Goal: Task Accomplishment & Management: Use online tool/utility

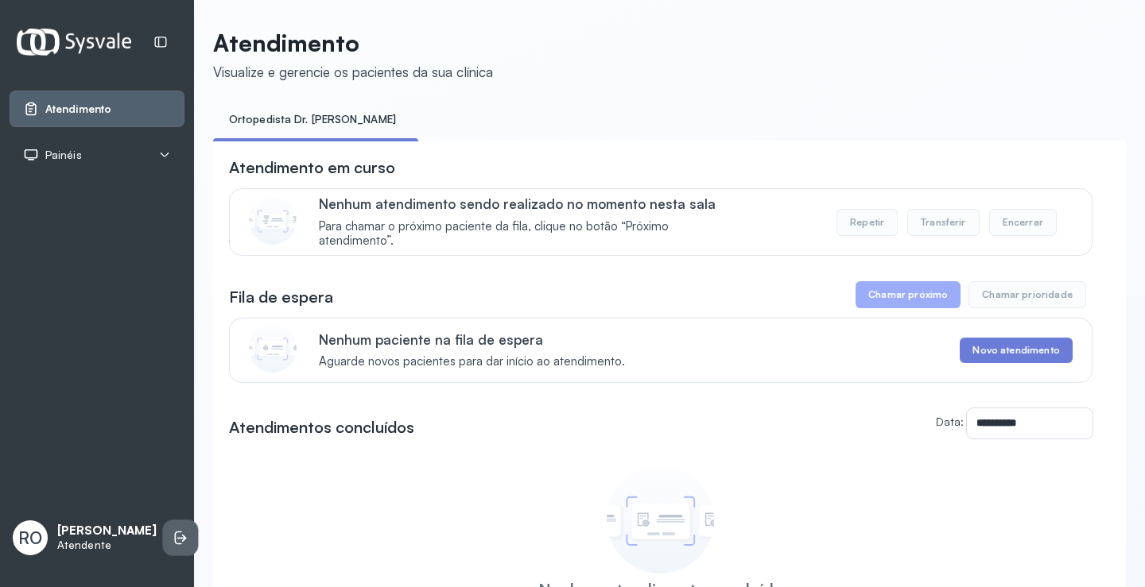
click at [173, 530] on icon at bounding box center [181, 538] width 16 height 16
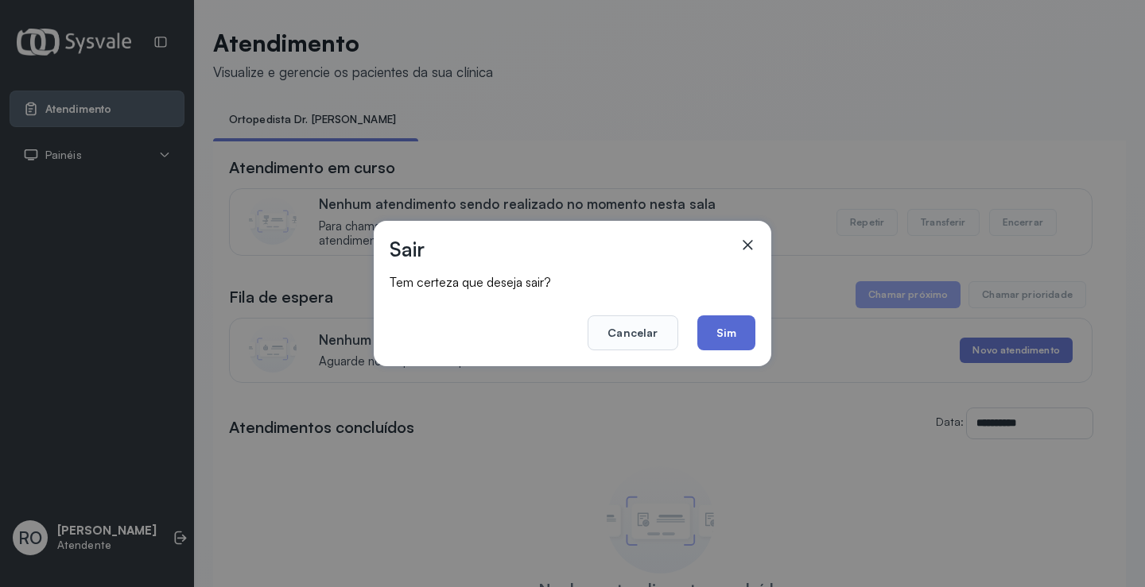
click at [734, 335] on button "Sim" at bounding box center [726, 333] width 58 height 35
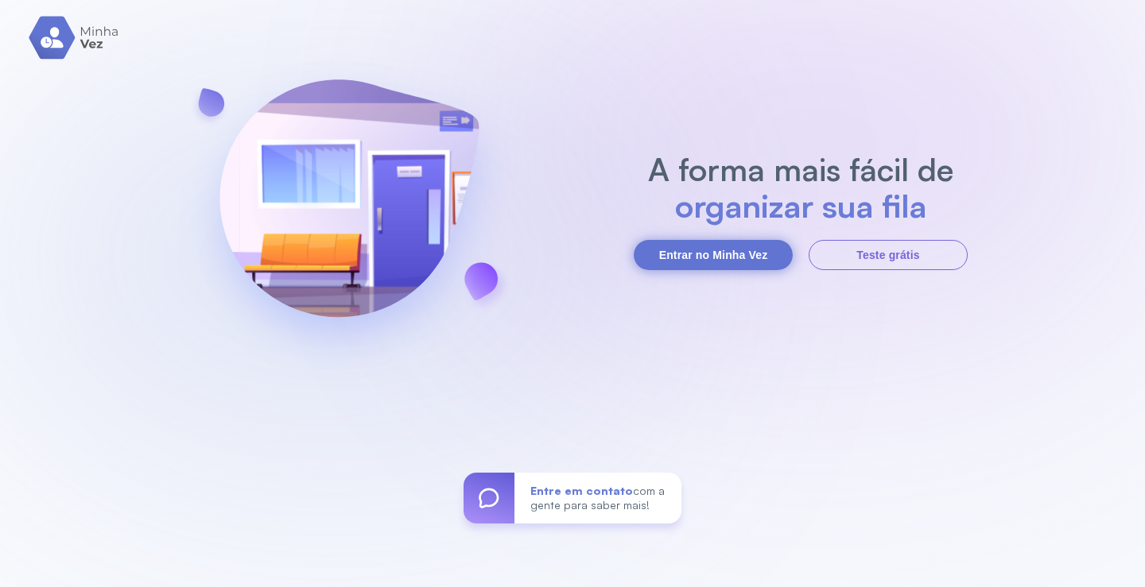
click at [715, 258] on button "Entrar no Minha Vez" at bounding box center [713, 255] width 159 height 30
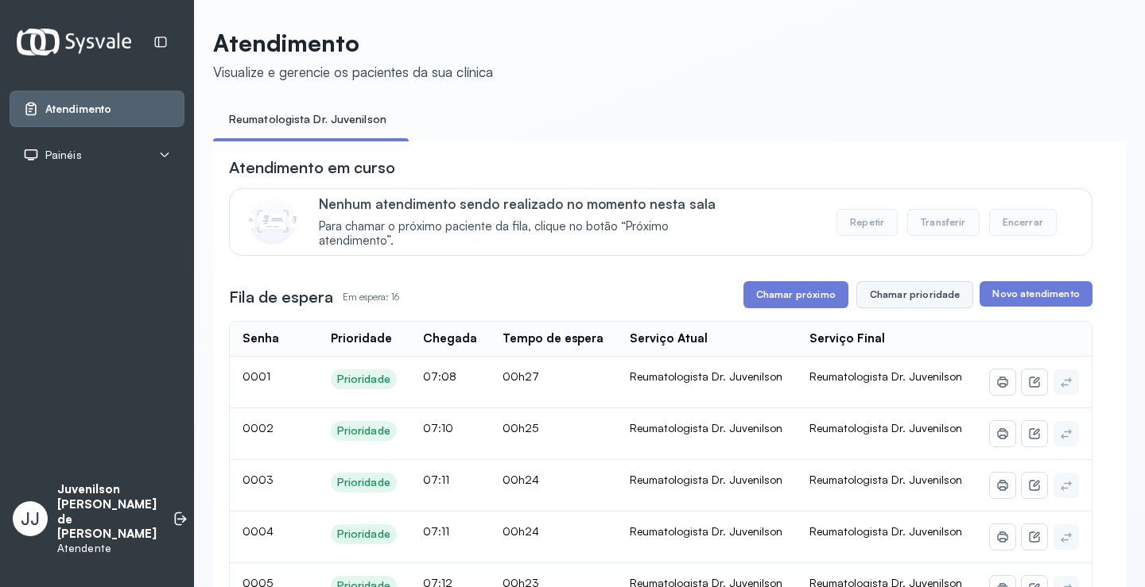
click at [906, 302] on button "Chamar prioridade" at bounding box center [915, 294] width 118 height 27
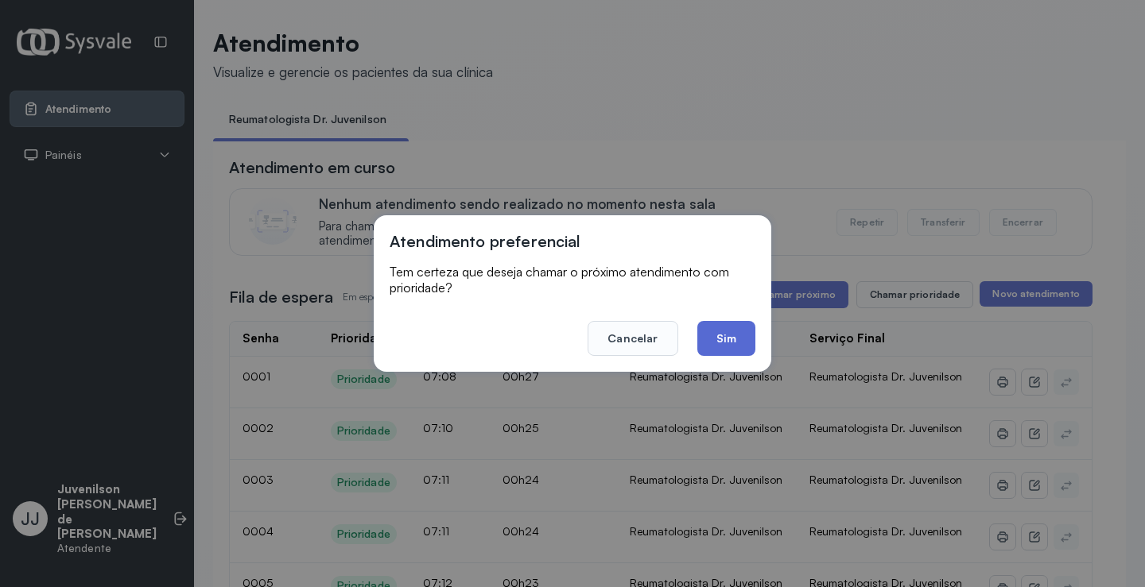
click at [720, 338] on button "Sim" at bounding box center [726, 338] width 58 height 35
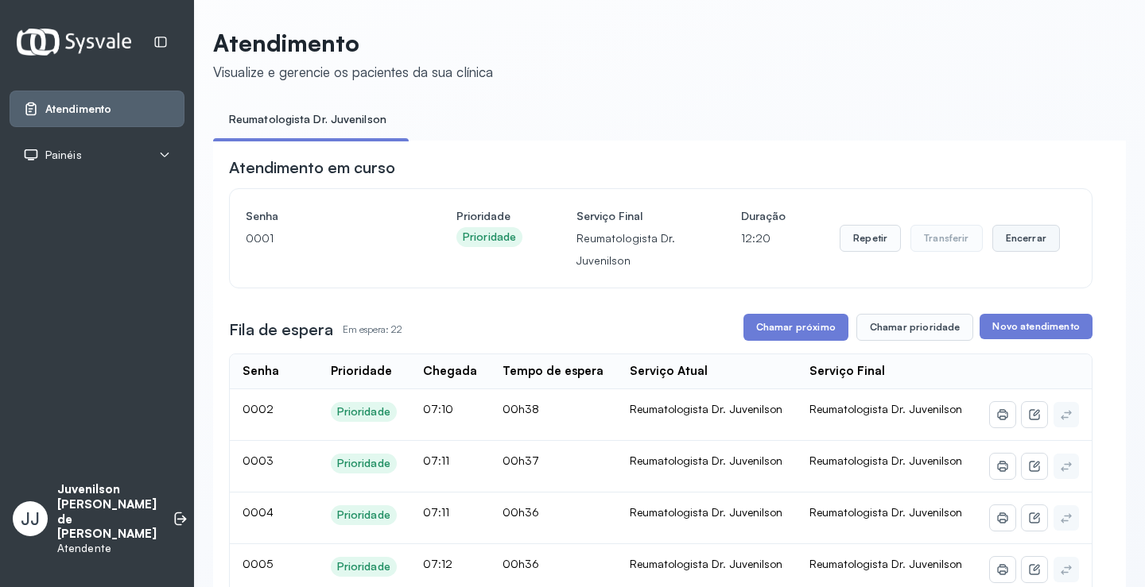
click at [1002, 242] on button "Encerrar" at bounding box center [1026, 238] width 68 height 27
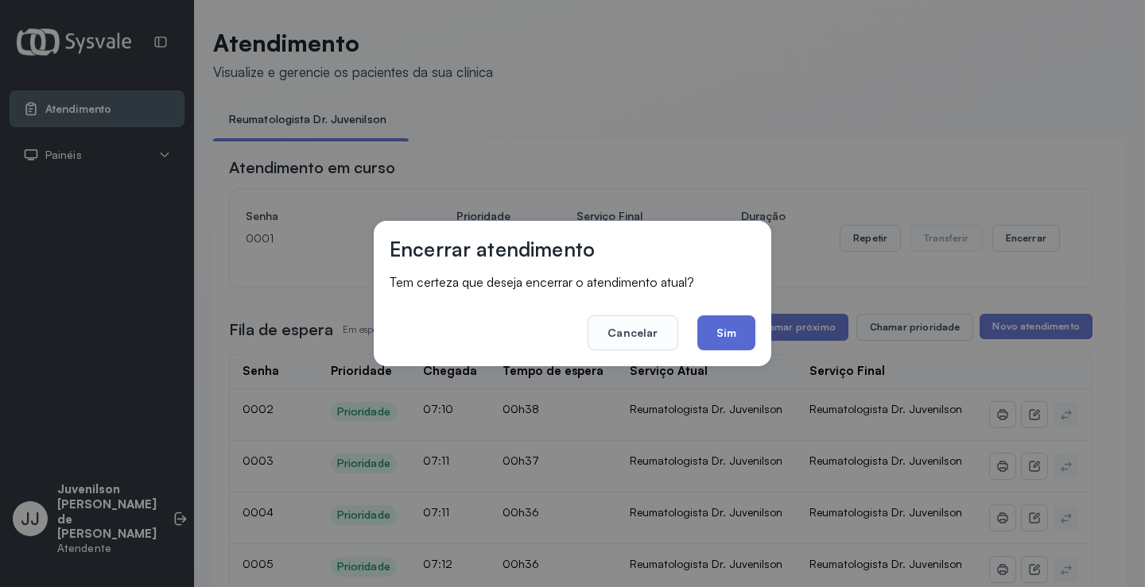
click at [738, 331] on button "Sim" at bounding box center [726, 333] width 58 height 35
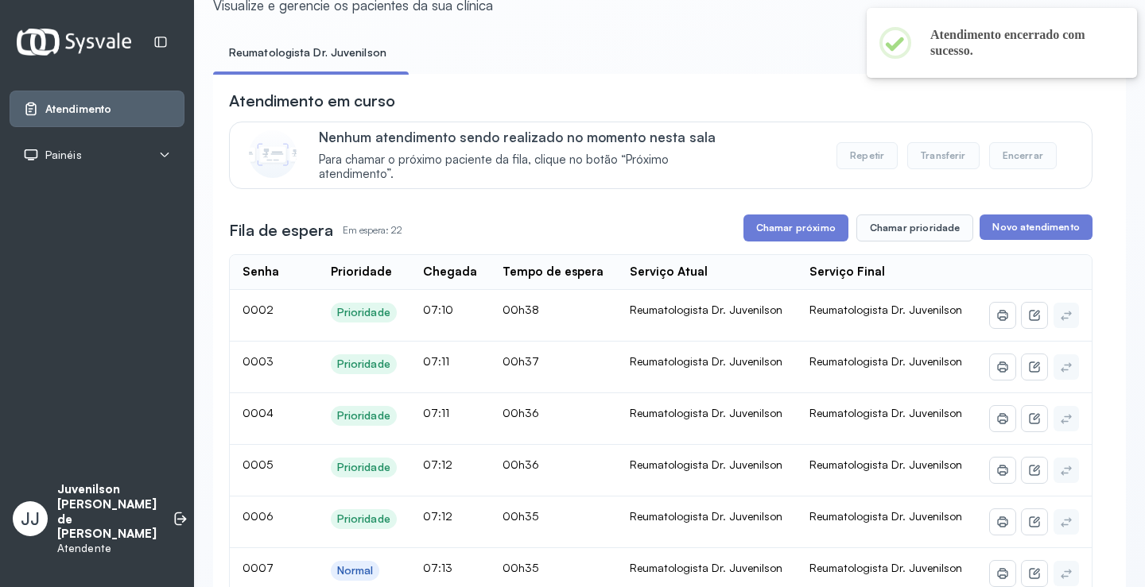
scroll to position [159, 0]
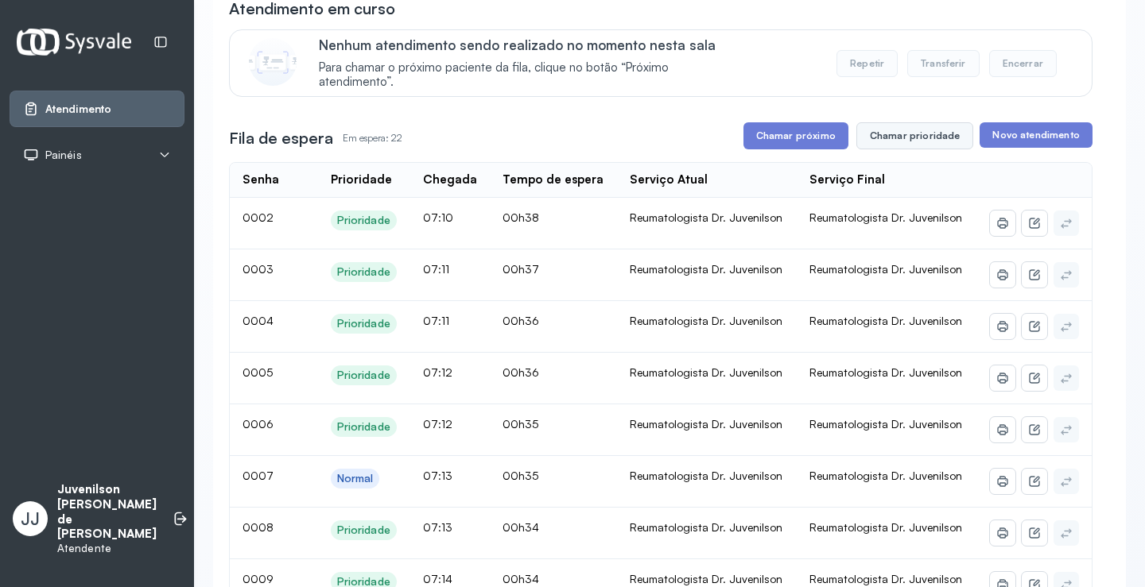
click at [926, 146] on button "Chamar prioridade" at bounding box center [915, 135] width 118 height 27
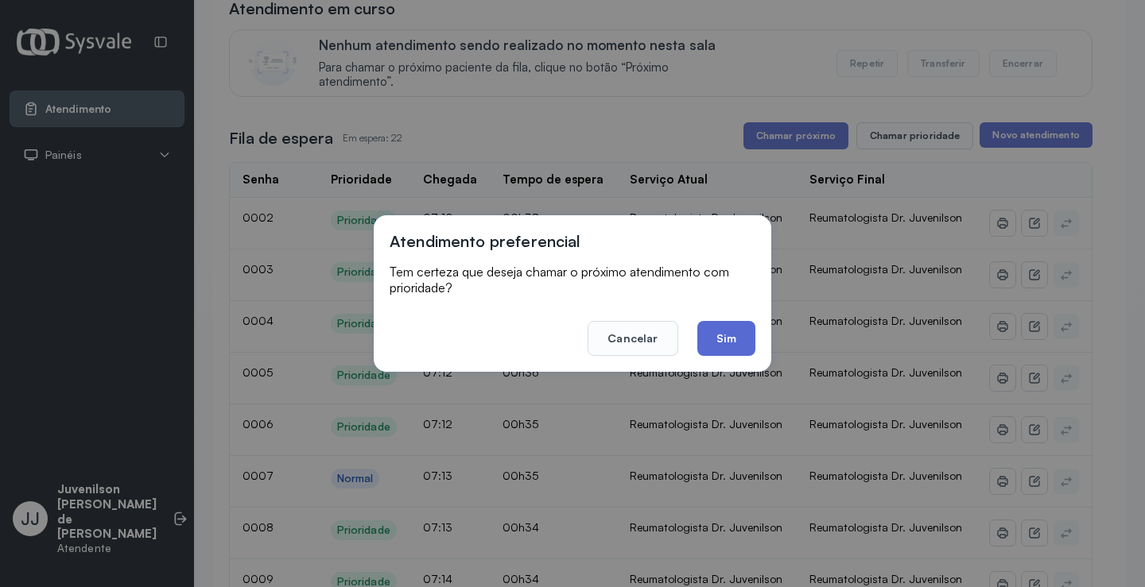
click at [719, 328] on button "Sim" at bounding box center [726, 338] width 58 height 35
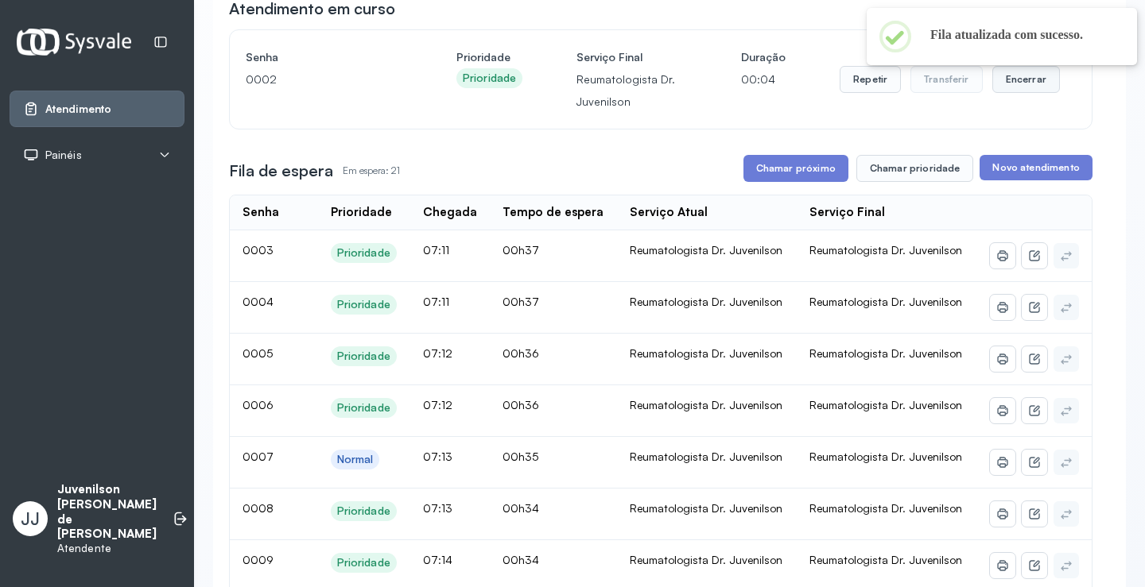
click at [1010, 85] on button "Encerrar" at bounding box center [1026, 79] width 68 height 27
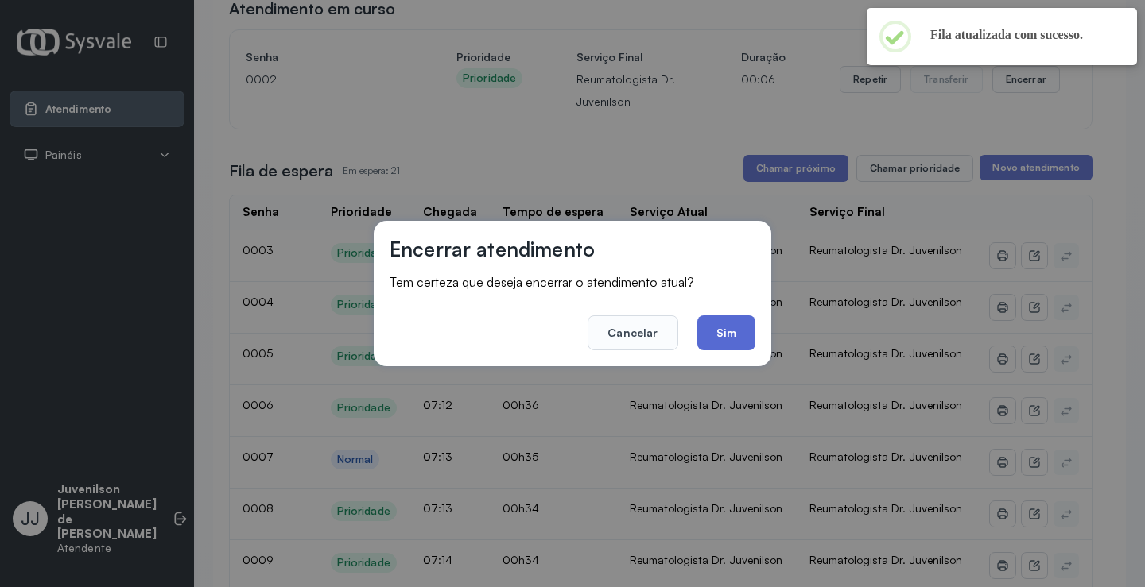
click at [730, 331] on button "Sim" at bounding box center [726, 333] width 58 height 35
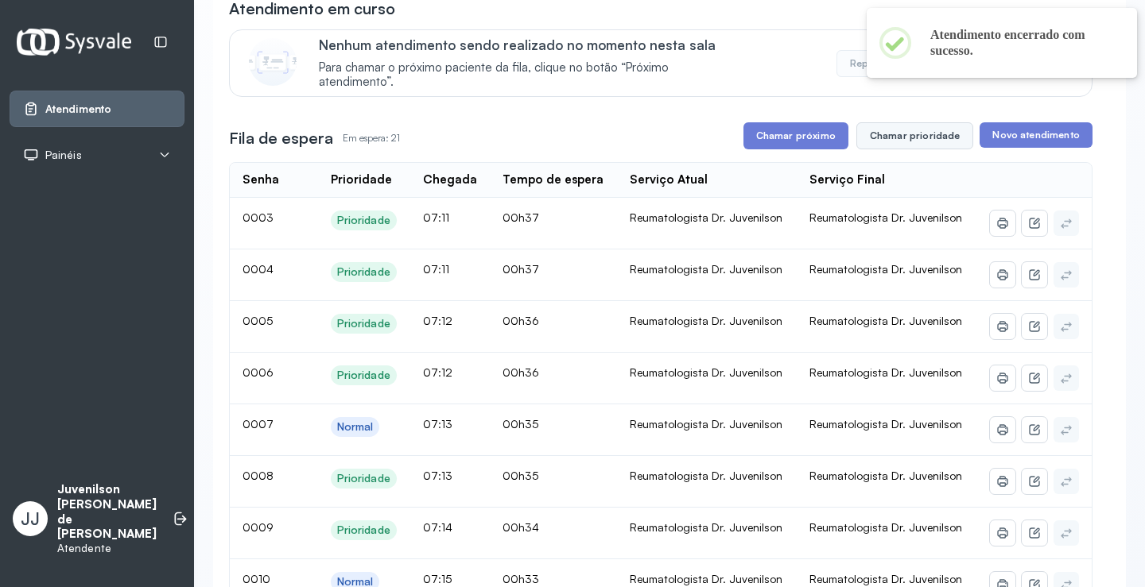
click at [897, 144] on button "Chamar prioridade" at bounding box center [915, 135] width 118 height 27
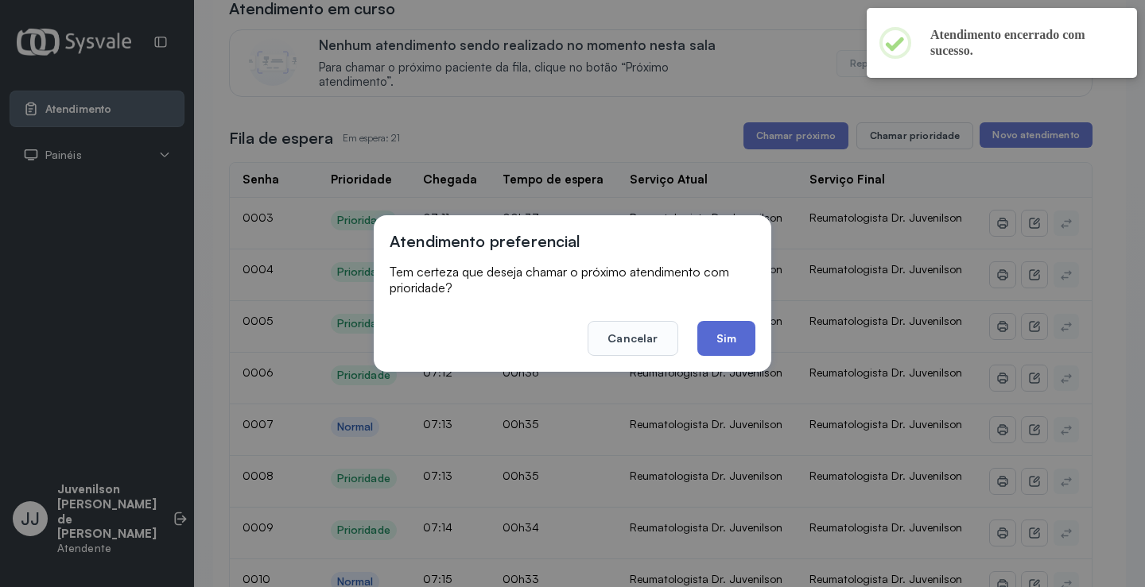
click at [727, 340] on button "Sim" at bounding box center [726, 338] width 58 height 35
